Goal: Information Seeking & Learning: Learn about a topic

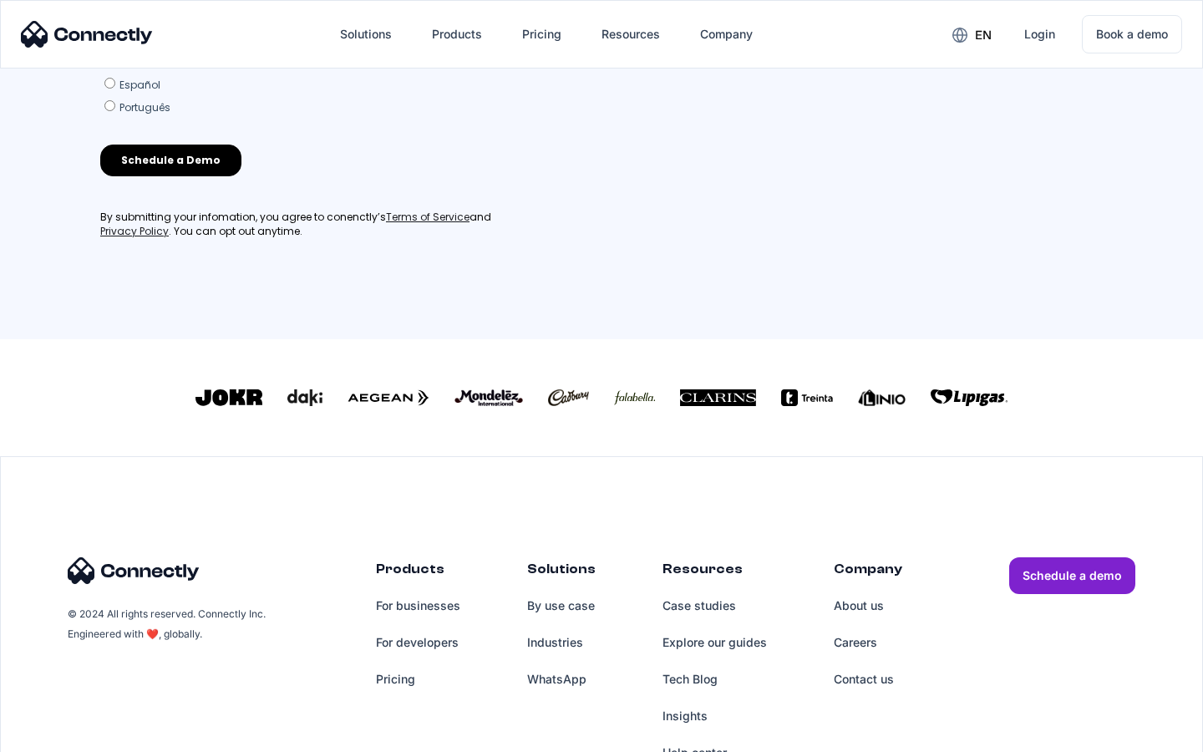
scroll to position [718, 0]
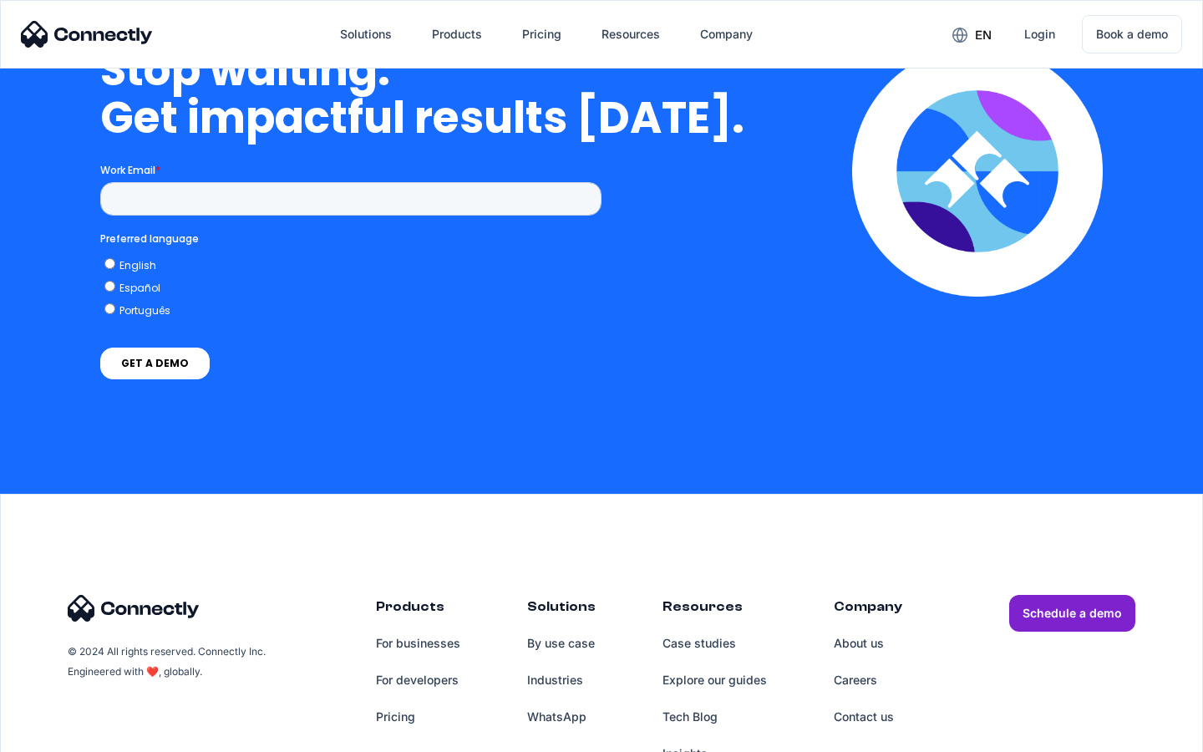
scroll to position [4858, 0]
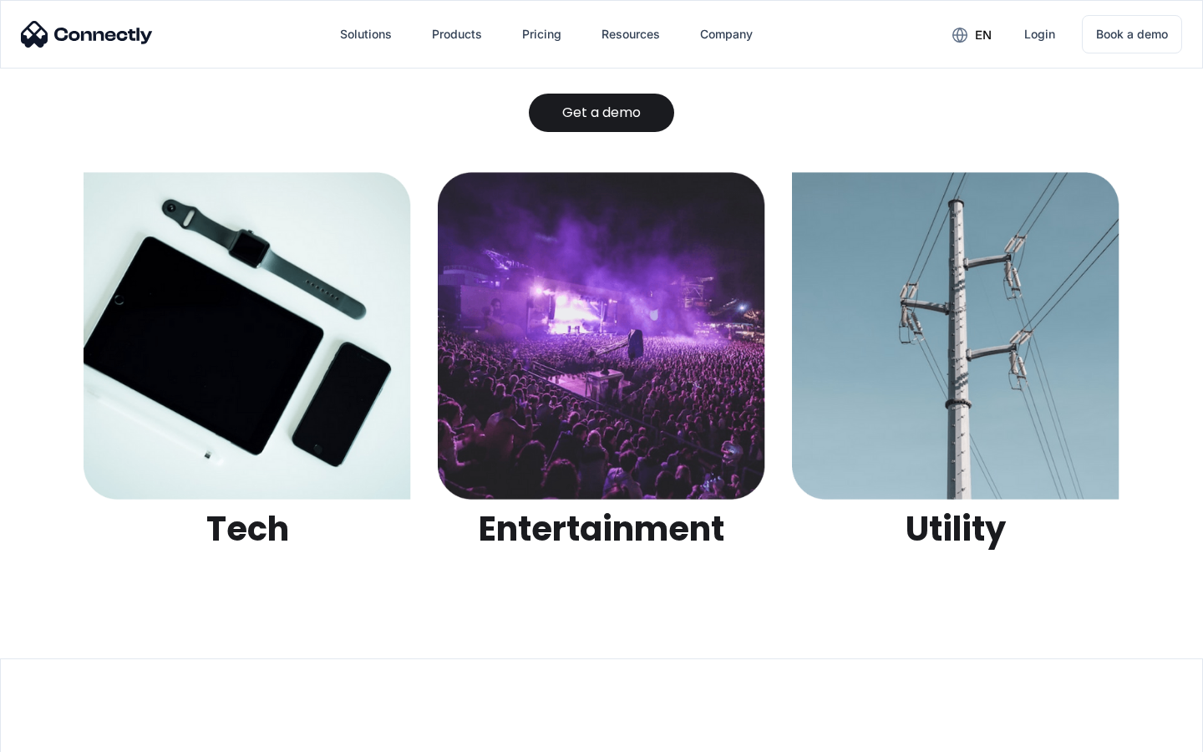
scroll to position [5271, 0]
